Goal: Task Accomplishment & Management: Manage account settings

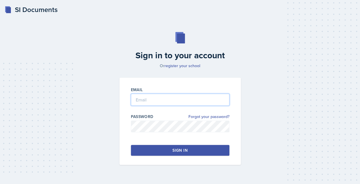
type input "[EMAIL_ADDRESS][DOMAIN_NAME]"
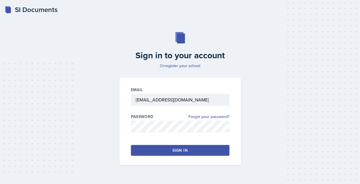
click at [160, 154] on button "Sign in" at bounding box center [180, 150] width 99 height 11
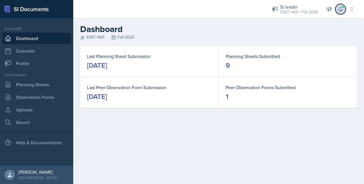
click at [341, 10] on icon at bounding box center [341, 9] width 6 height 6
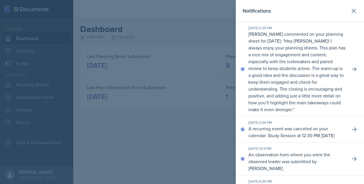
click at [140, 122] on div at bounding box center [182, 92] width 364 height 184
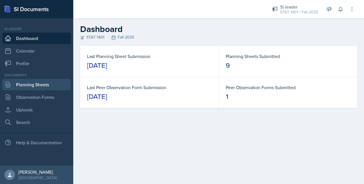
click at [38, 81] on link "Planning Sheets" at bounding box center [36, 84] width 69 height 11
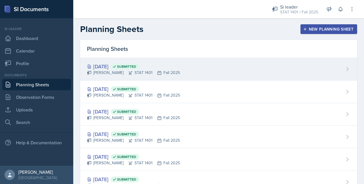
click at [167, 69] on div "[DATE] Submitted" at bounding box center [133, 67] width 93 height 8
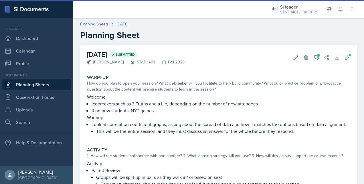
click at [166, 81] on div "How do you plan to open your session? What icebreaker will you facilitate to he…" at bounding box center [219, 86] width 264 height 12
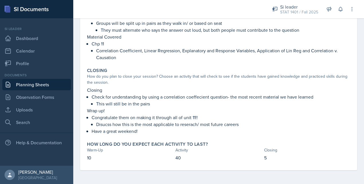
scroll to position [161, 0]
click at [47, 86] on link "Planning Sheets" at bounding box center [36, 84] width 69 height 11
